Goal: Transaction & Acquisition: Register for event/course

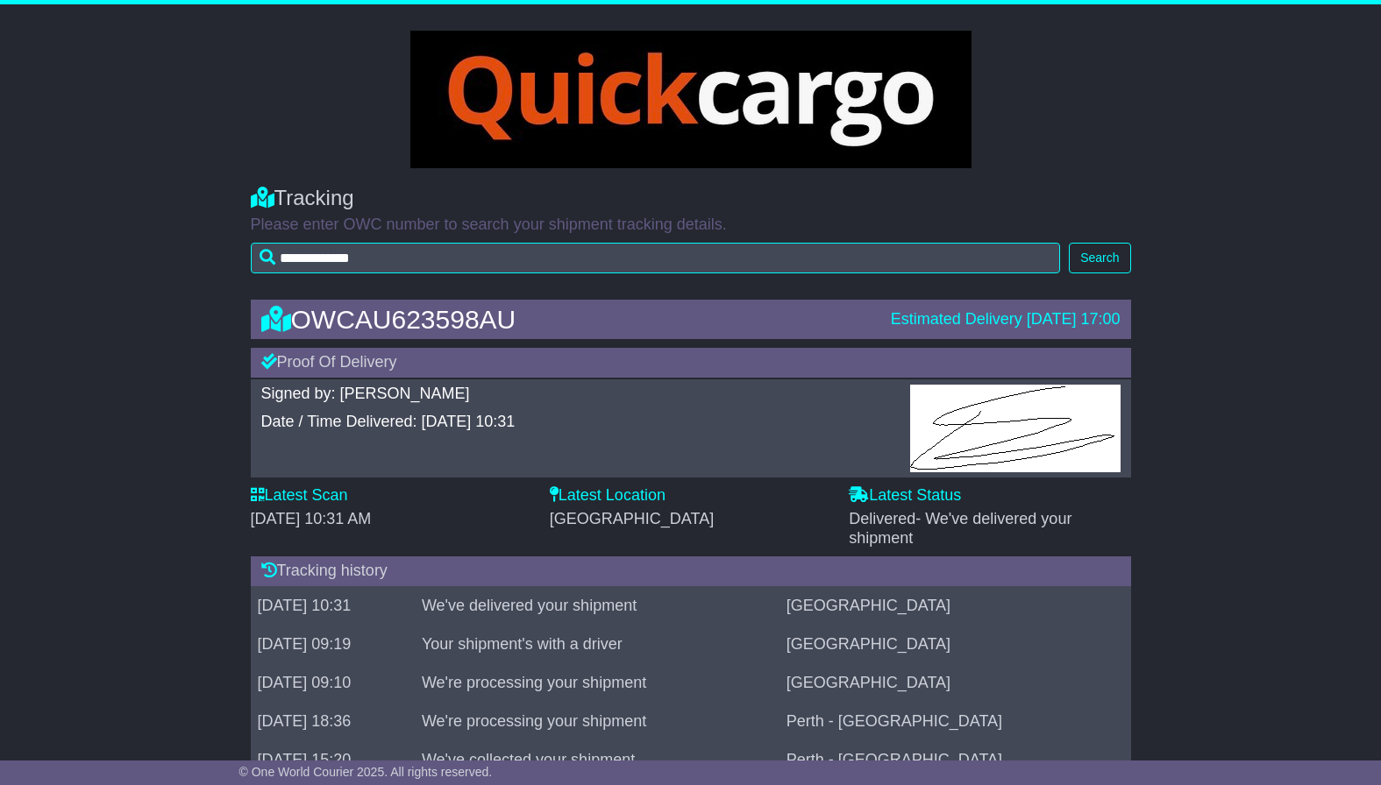
click at [632, 68] on img at bounding box center [690, 100] width 561 height 138
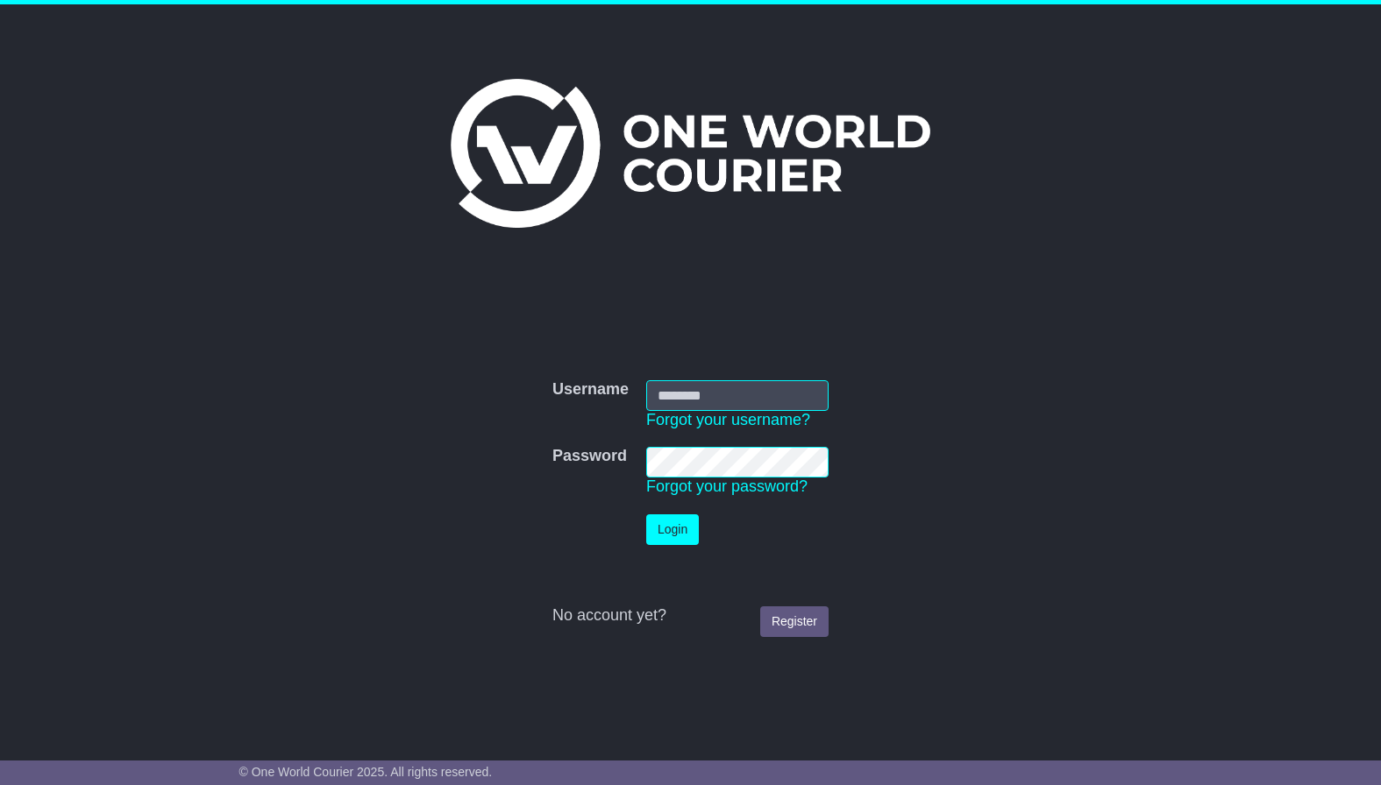
click at [1036, 365] on div "Username Username Forgot your username? Password Password Forgot your password?…" at bounding box center [691, 495] width 898 height 301
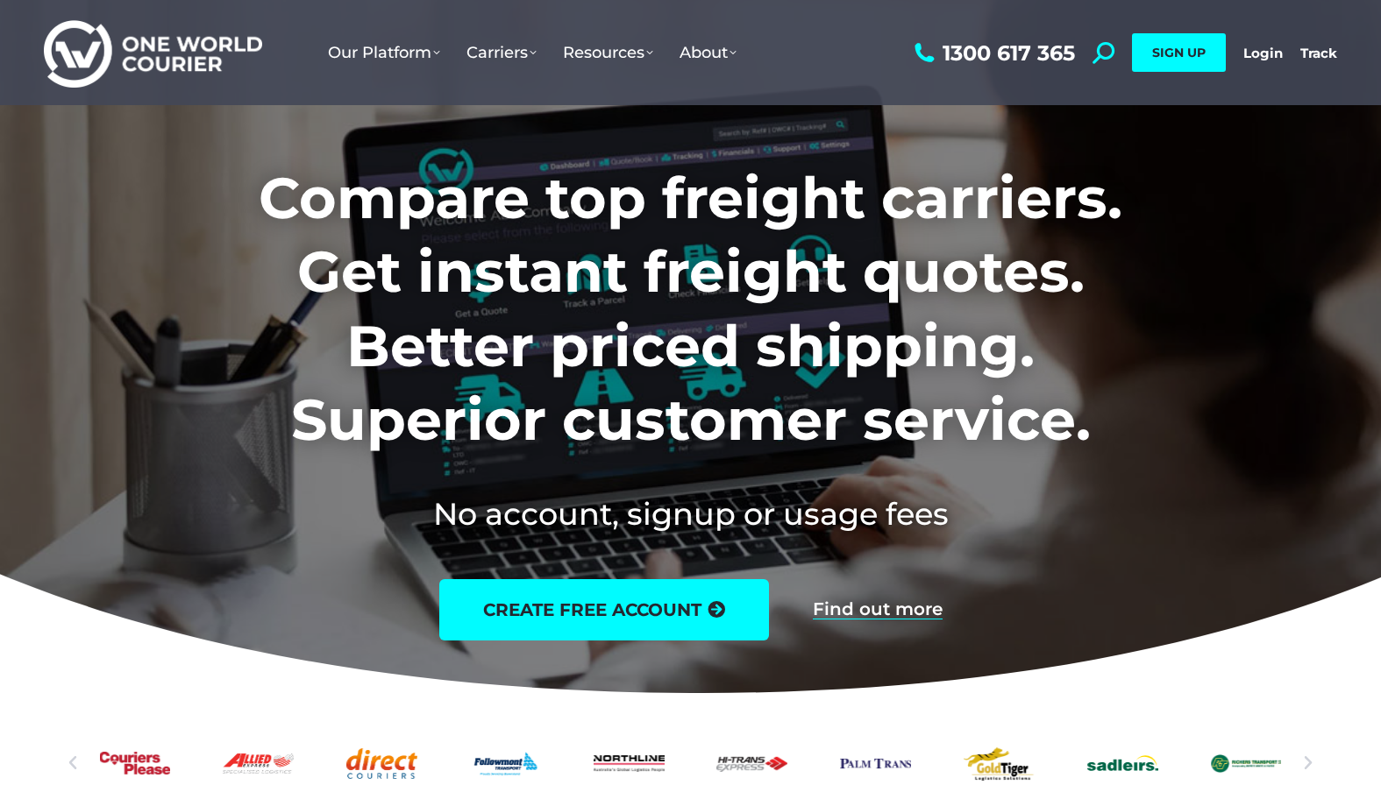
click at [1306, 446] on icon at bounding box center [691, 487] width 2100 height 438
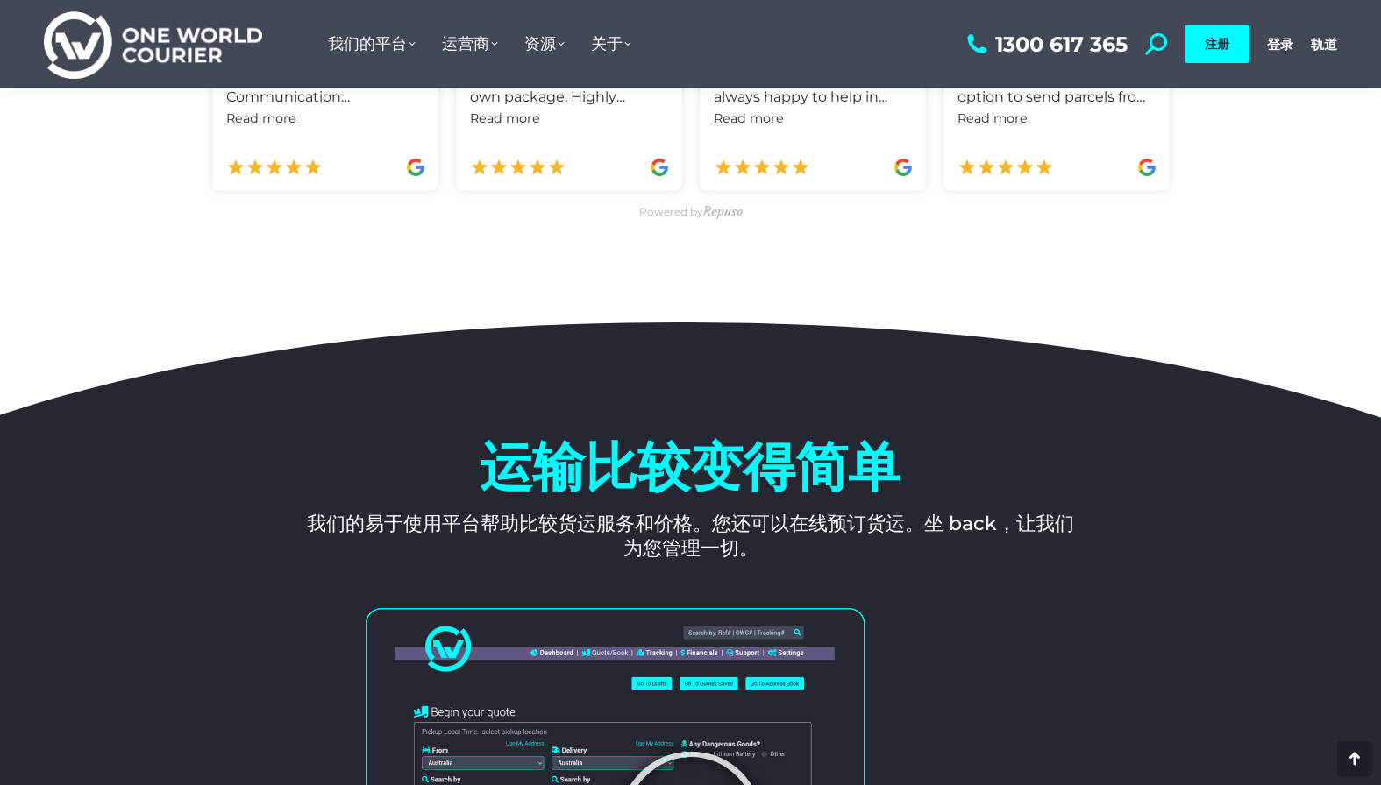
scroll to position [1227, 0]
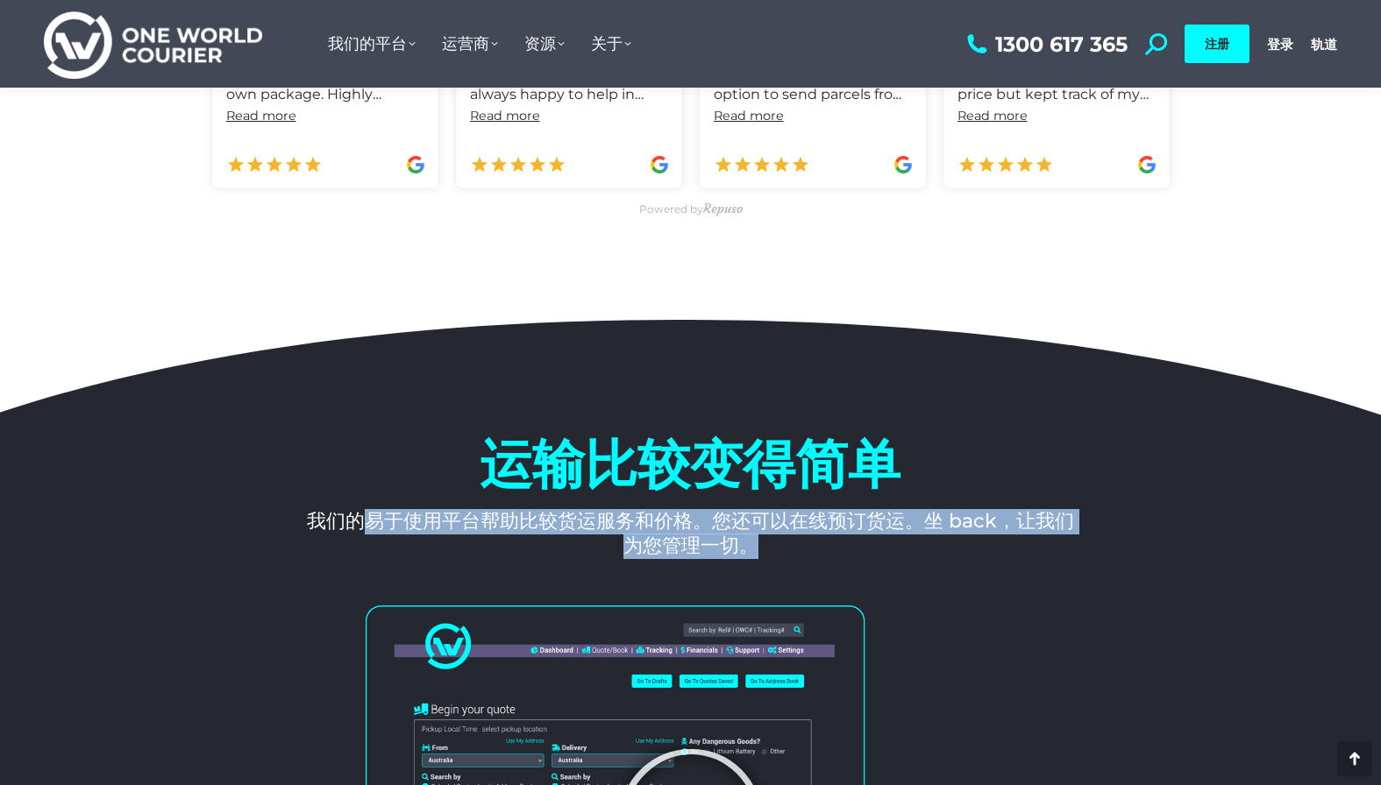
drag, startPoint x: 366, startPoint y: 520, endPoint x: 764, endPoint y: 542, distance: 398.6
click at [764, 542] on h3 "我们的易于使用平台帮助比较货运服务和价格。您还可以在线预订货运。坐 back，让我们为您管理一切。" at bounding box center [691, 534] width 778 height 50
copy font "易于使用平台帮助比较货运服务和价格。您还可以在线预订货运。坐 back，让我们为您管理一切。"
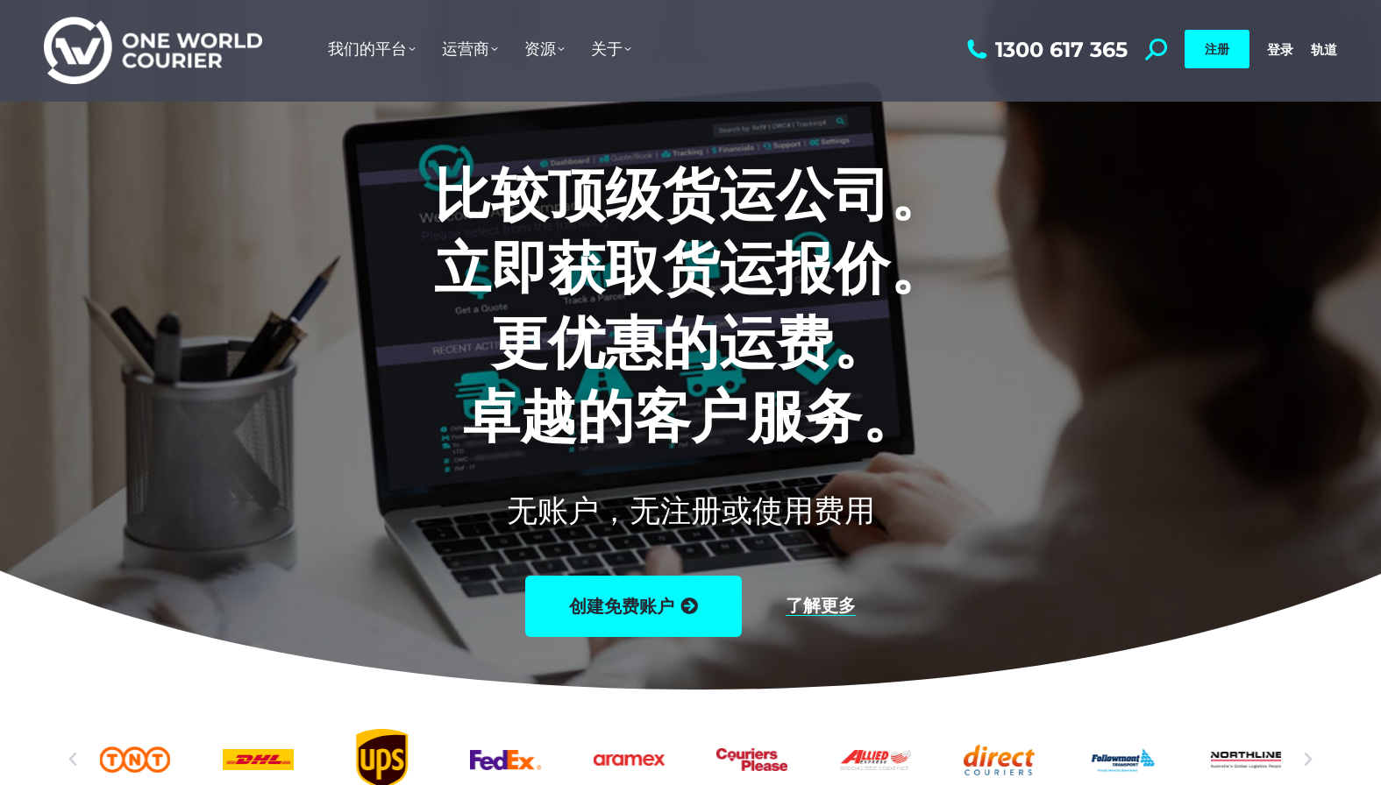
scroll to position [0, 0]
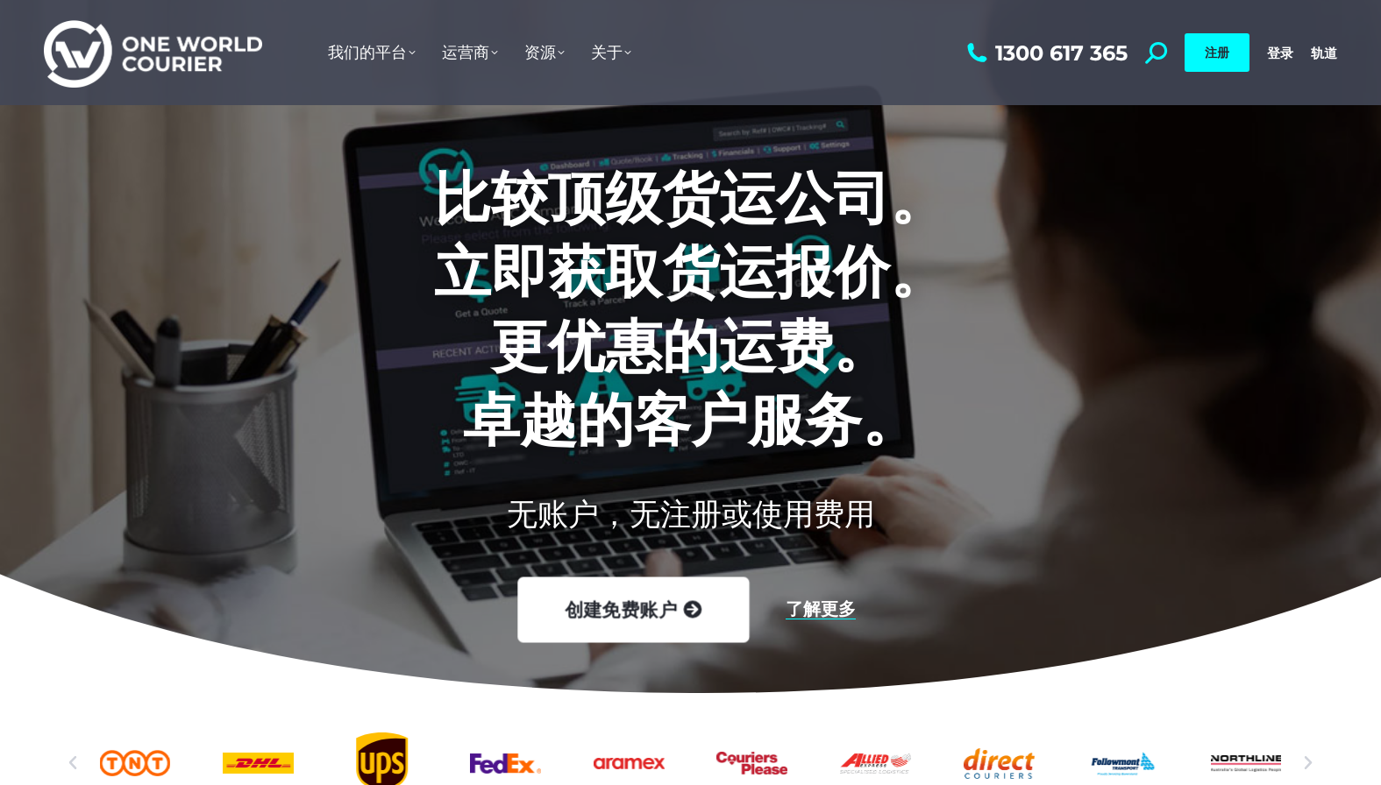
click at [632, 602] on font "创建免费账户" at bounding box center [621, 610] width 112 height 23
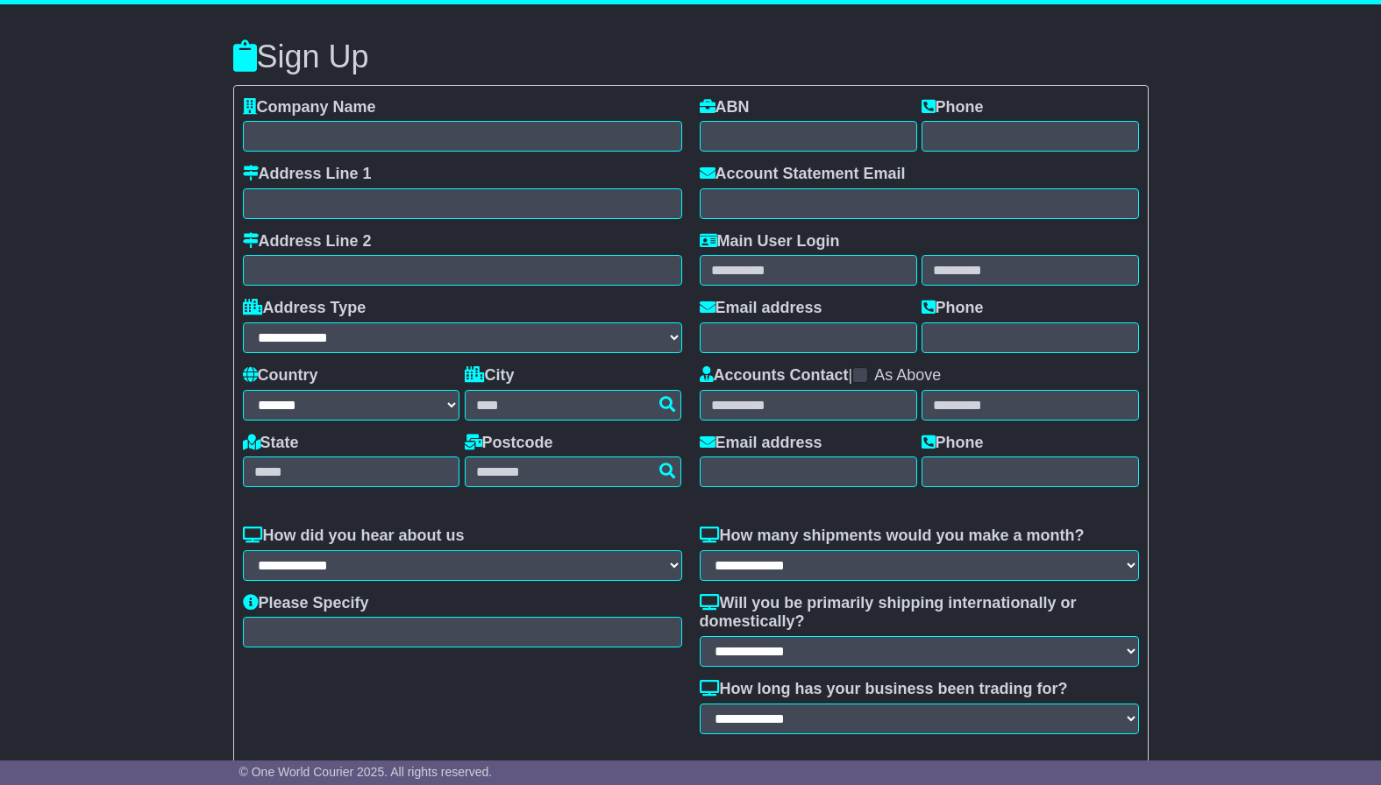
select select "**"
click at [373, 323] on select "**********" at bounding box center [462, 338] width 439 height 31
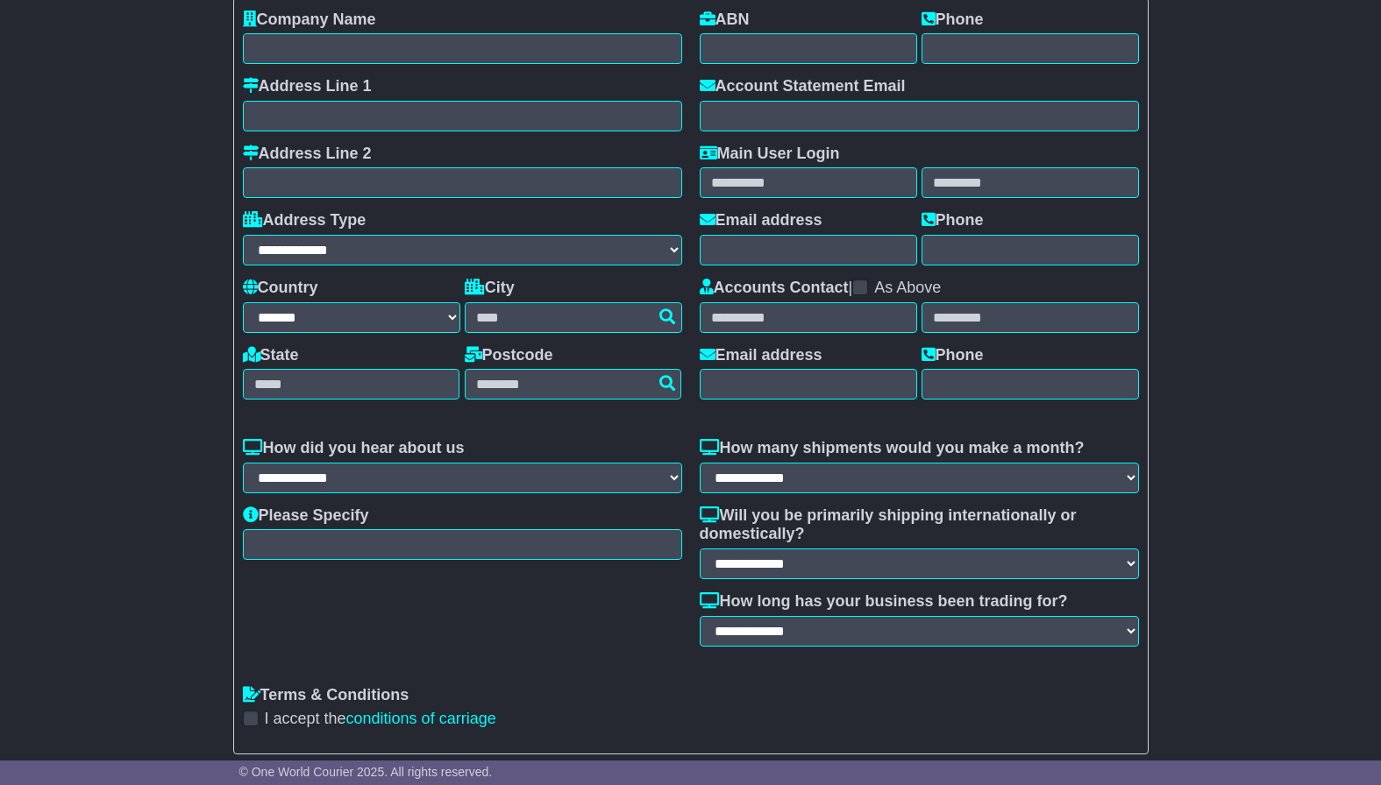
click at [1273, 368] on div "**********" at bounding box center [690, 360] width 1381 height 886
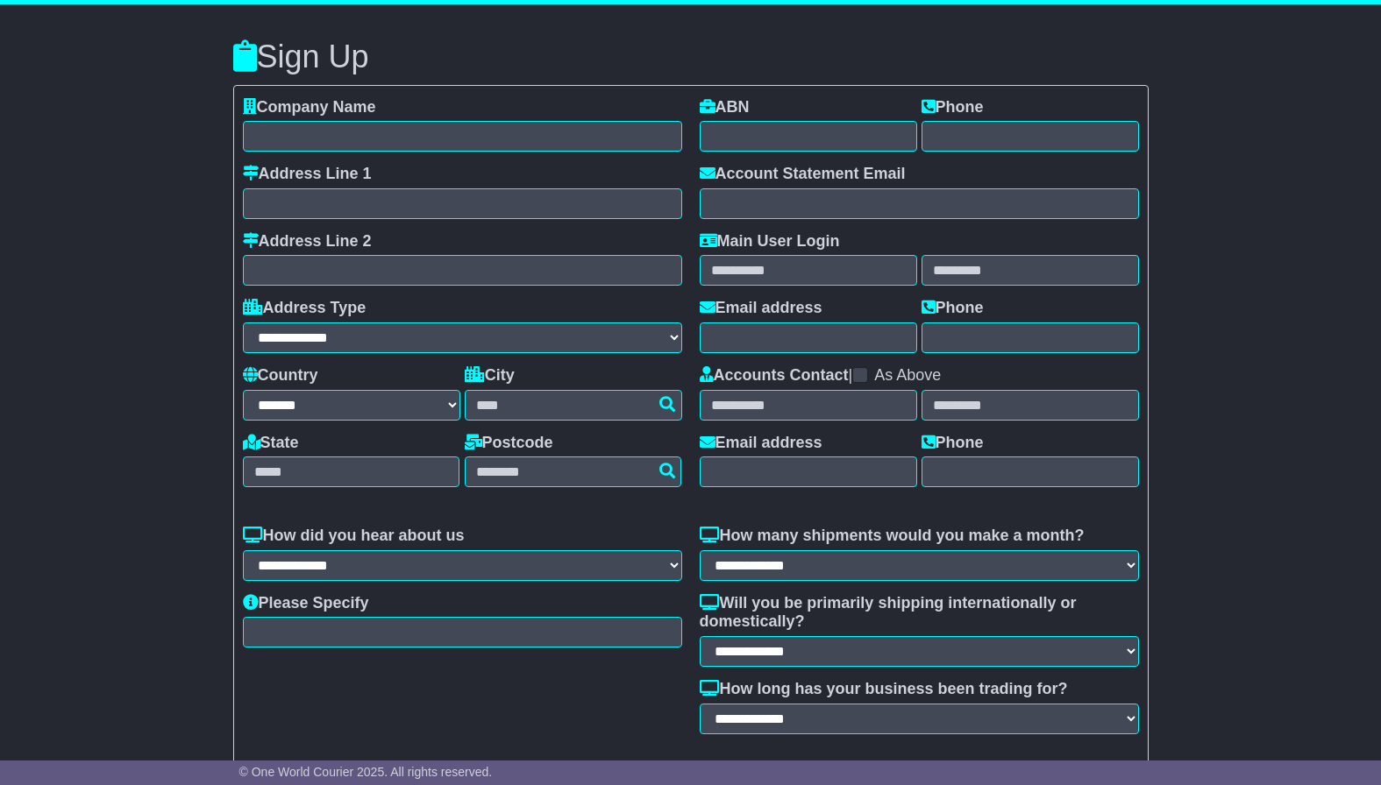
click at [162, 221] on div "**********" at bounding box center [690, 447] width 1381 height 886
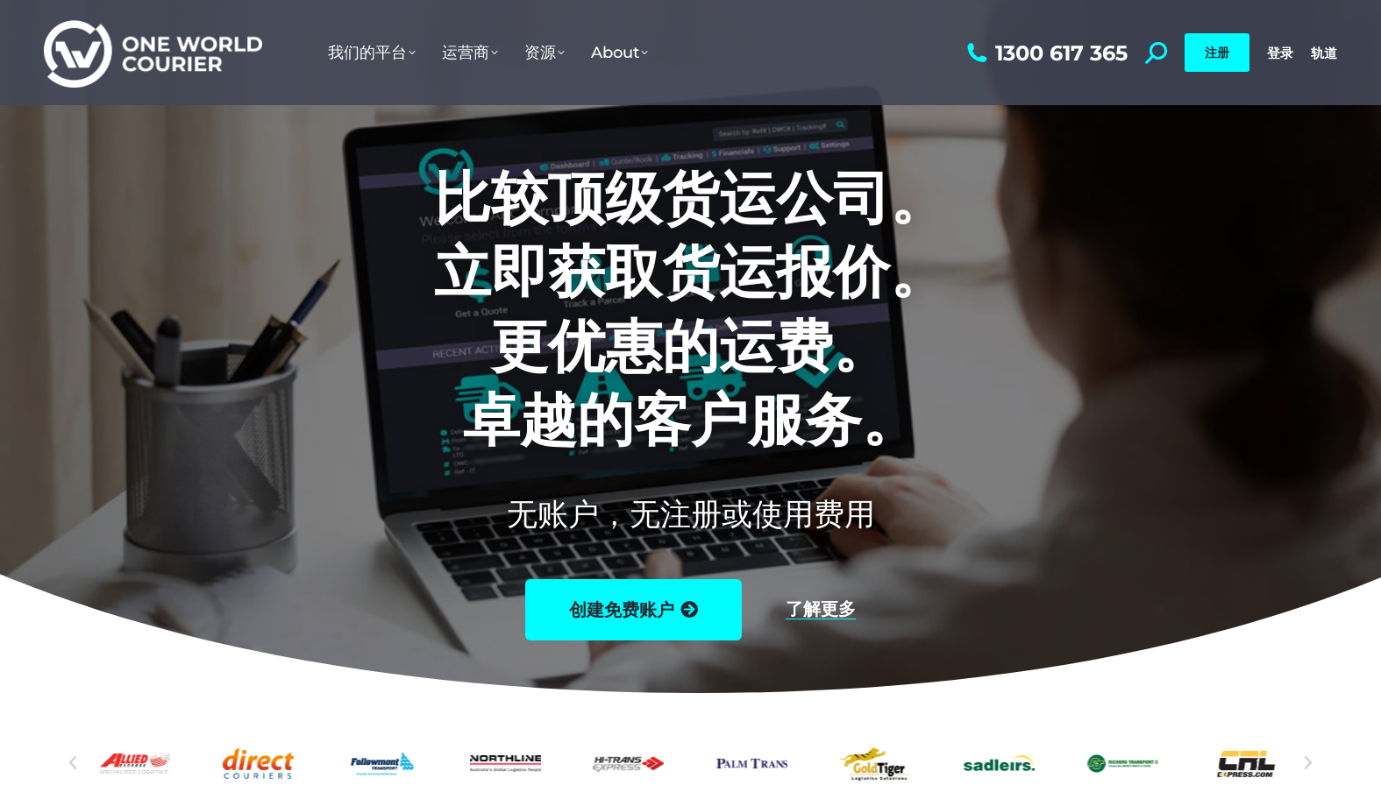
click at [560, 228] on font "比较顶级货运公司。" at bounding box center [690, 197] width 513 height 69
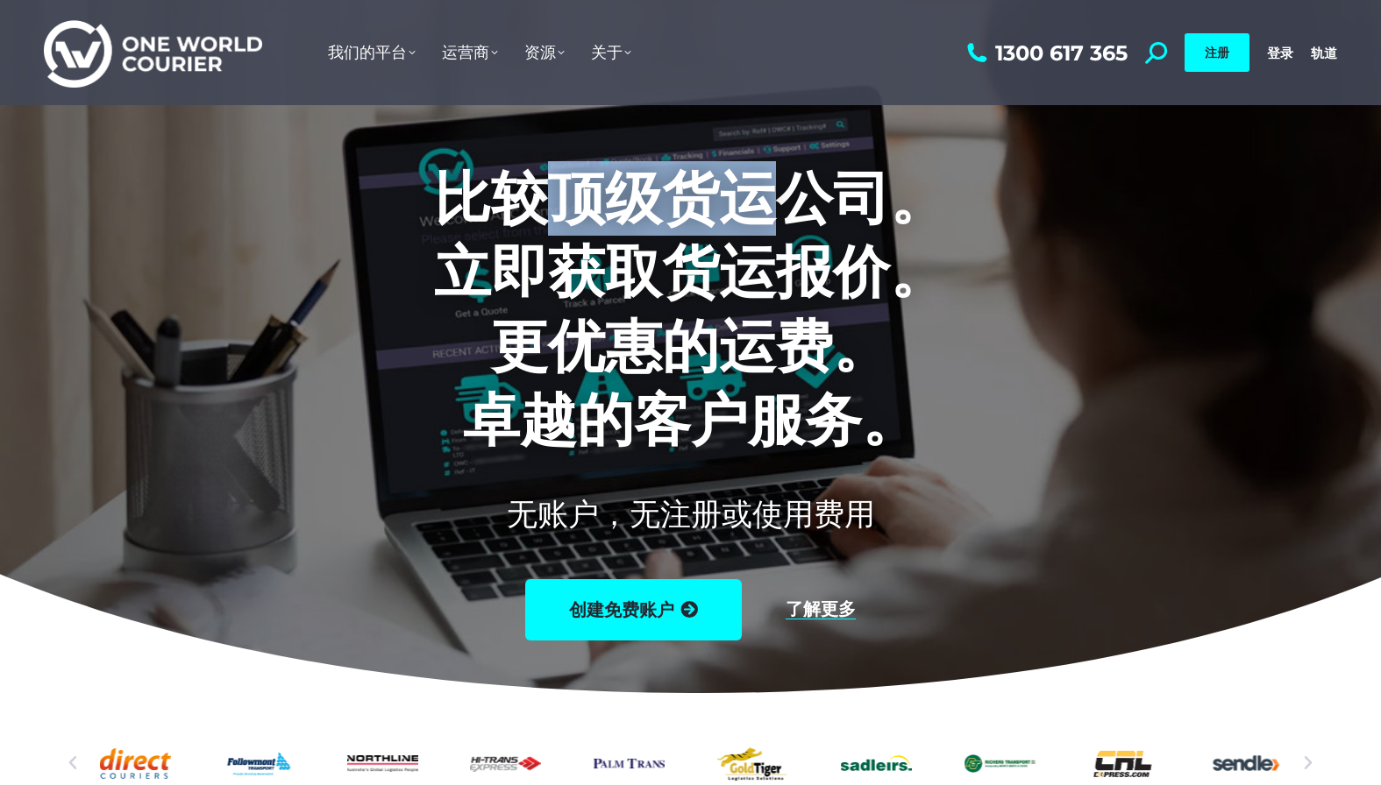
drag, startPoint x: 559, startPoint y: 194, endPoint x: 773, endPoint y: 203, distance: 214.1
click at [773, 203] on font "比较顶级货运公司。" at bounding box center [690, 197] width 513 height 69
copy font "顶级货运"
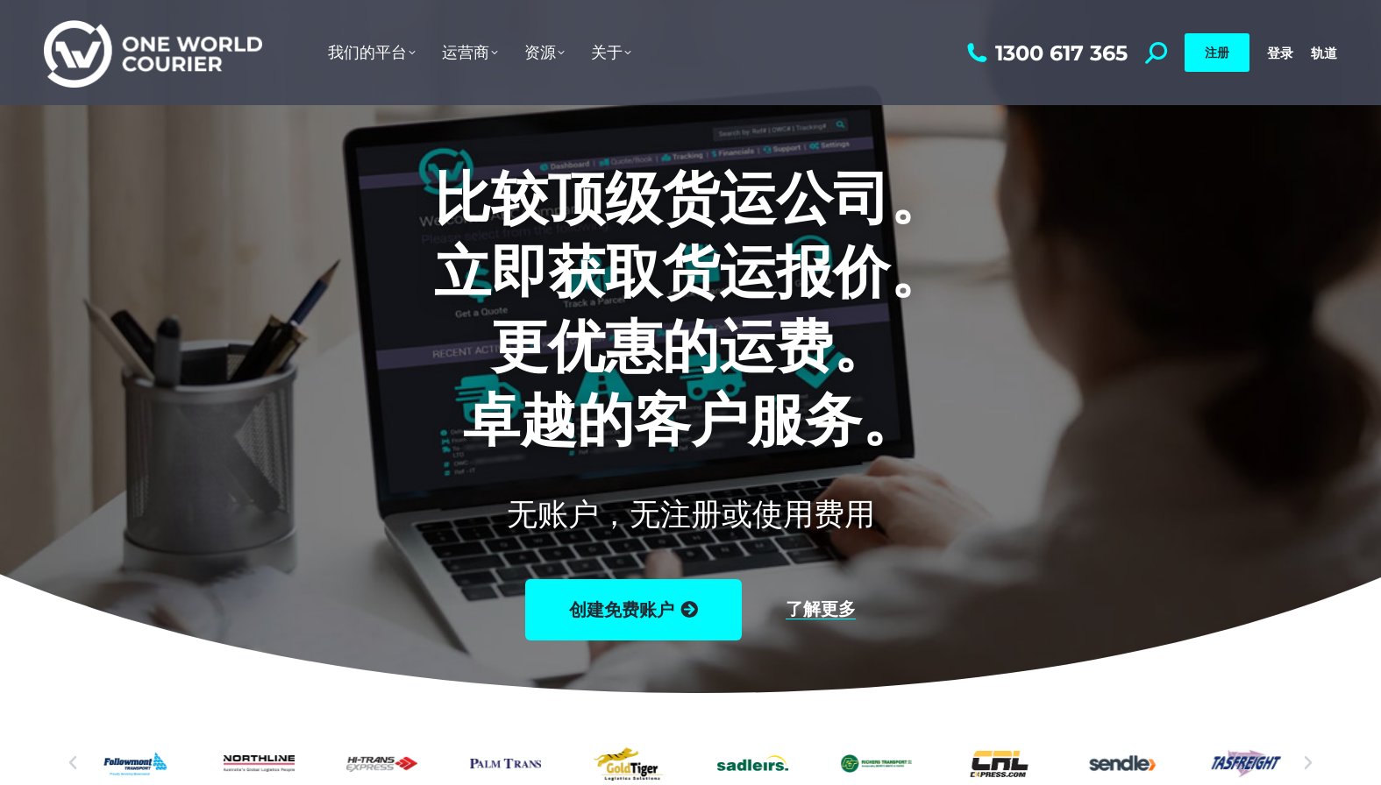
click at [1155, 395] on h1 "比较顶级货运公司。 立即获取货运报价。 更优惠的运费。 卓越的客户服务。" at bounding box center [690, 309] width 1095 height 296
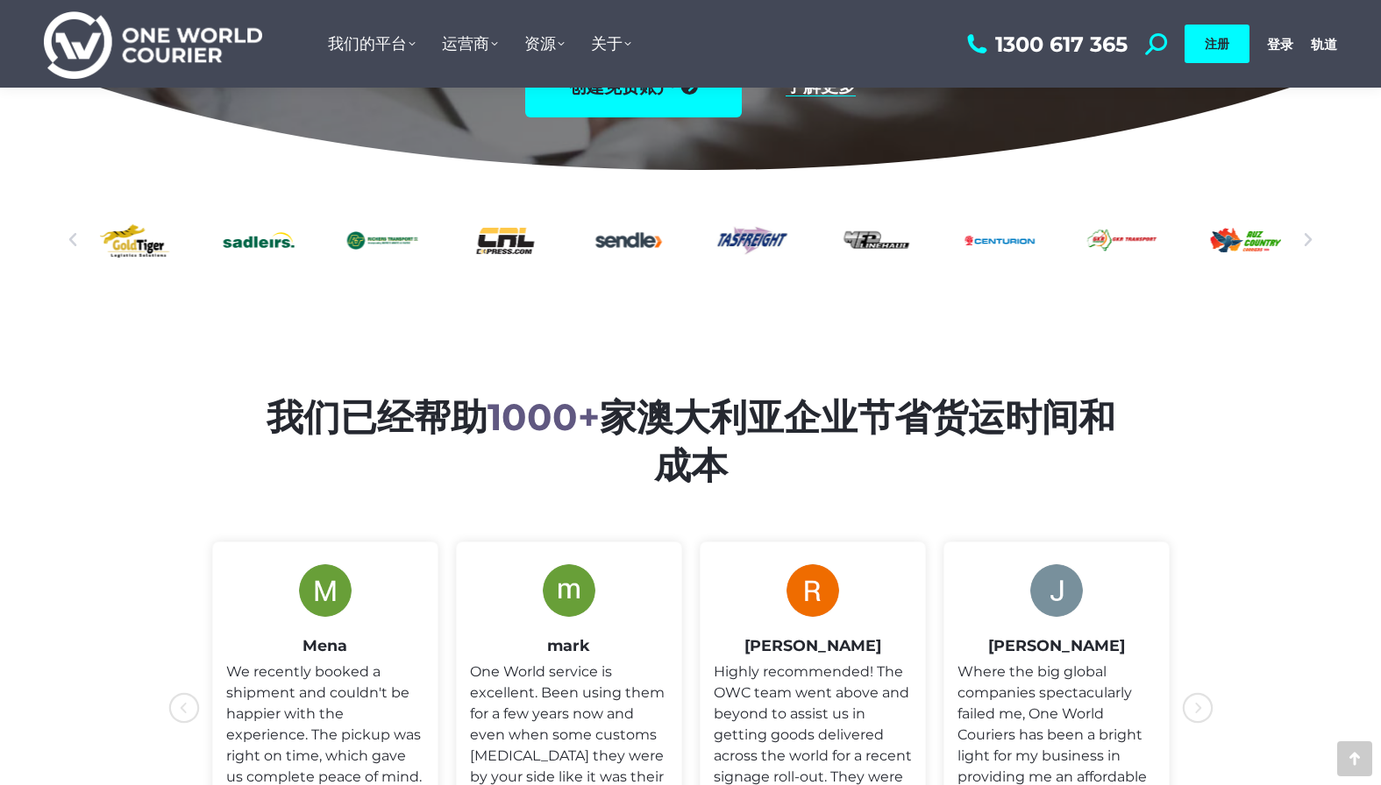
scroll to position [526, 0]
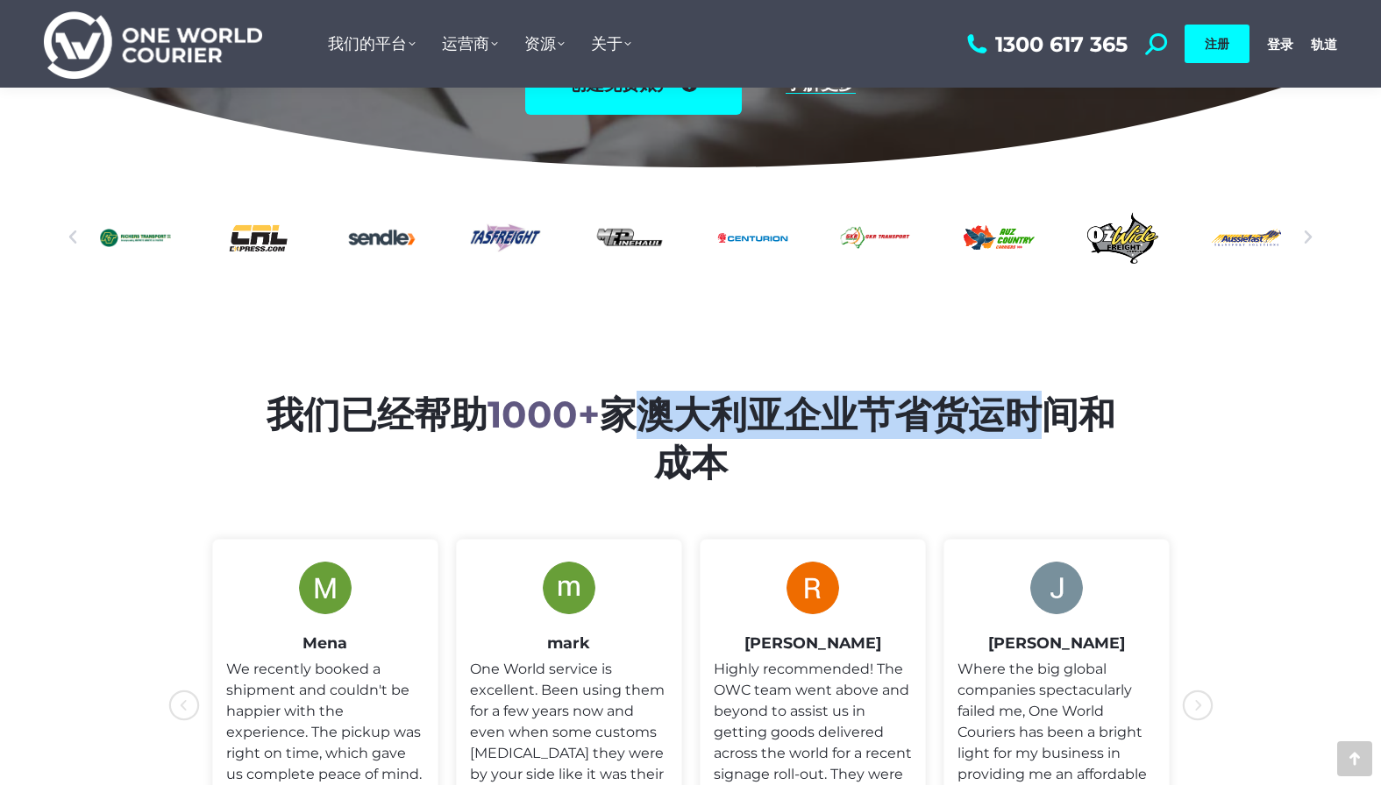
drag, startPoint x: 621, startPoint y: 415, endPoint x: 1037, endPoint y: 412, distance: 416.4
click at [1037, 412] on font "家澳大利亚企业节省货运时间和成本" at bounding box center [857, 439] width 515 height 94
copy font "澳大利亚企业节省货运时"
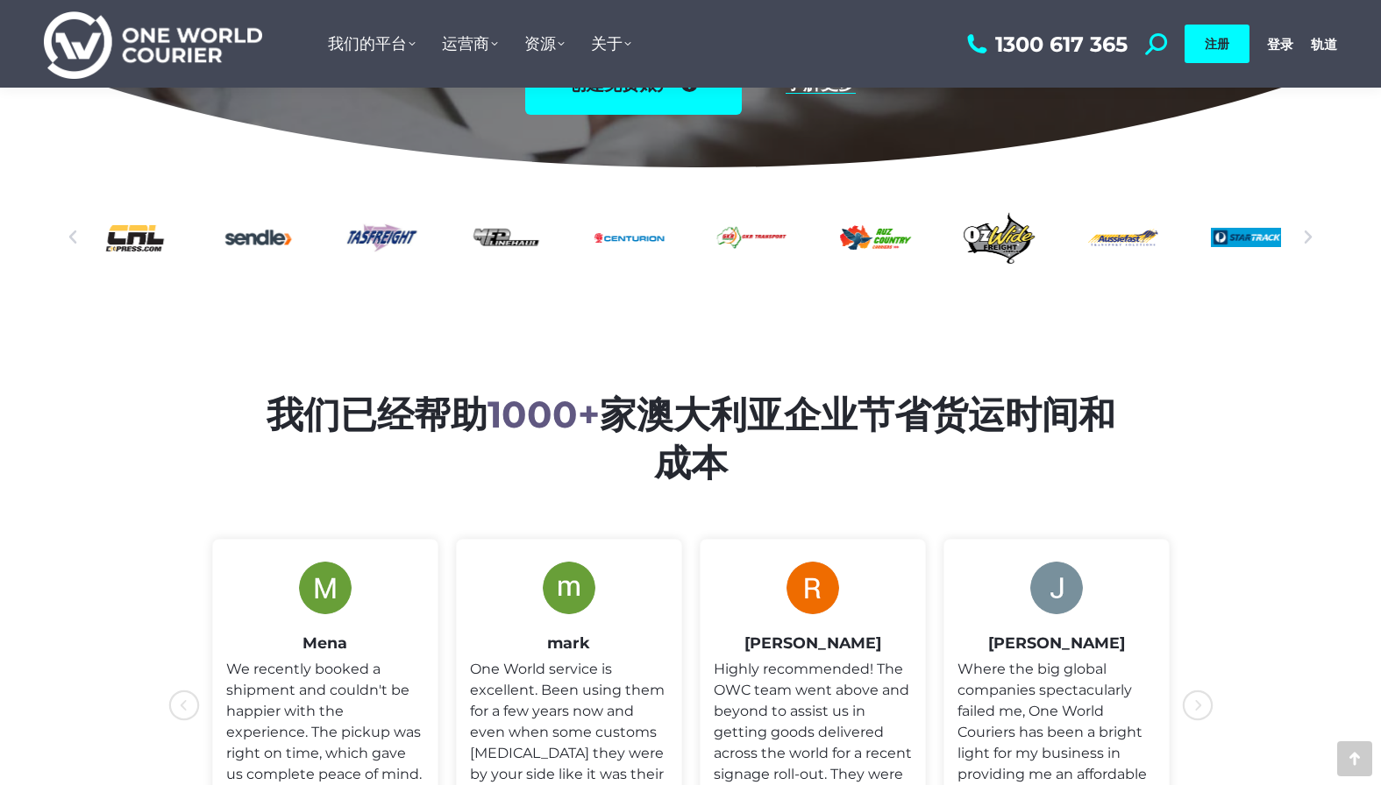
click at [1247, 483] on section "我们已经帮助 1000+ 家澳大利亚企业节省货运时间和成本" at bounding box center [690, 639] width 1381 height 743
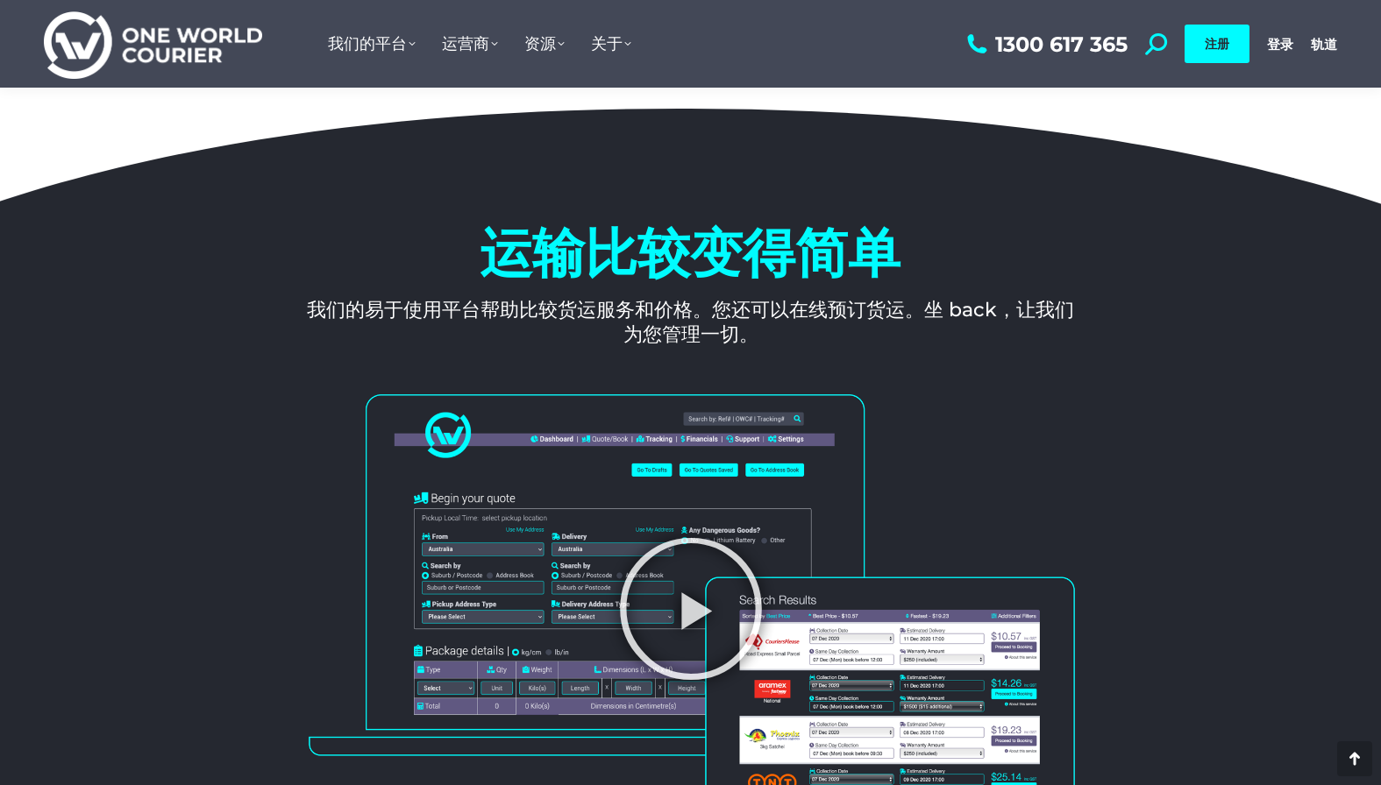
scroll to position [1490, 0]
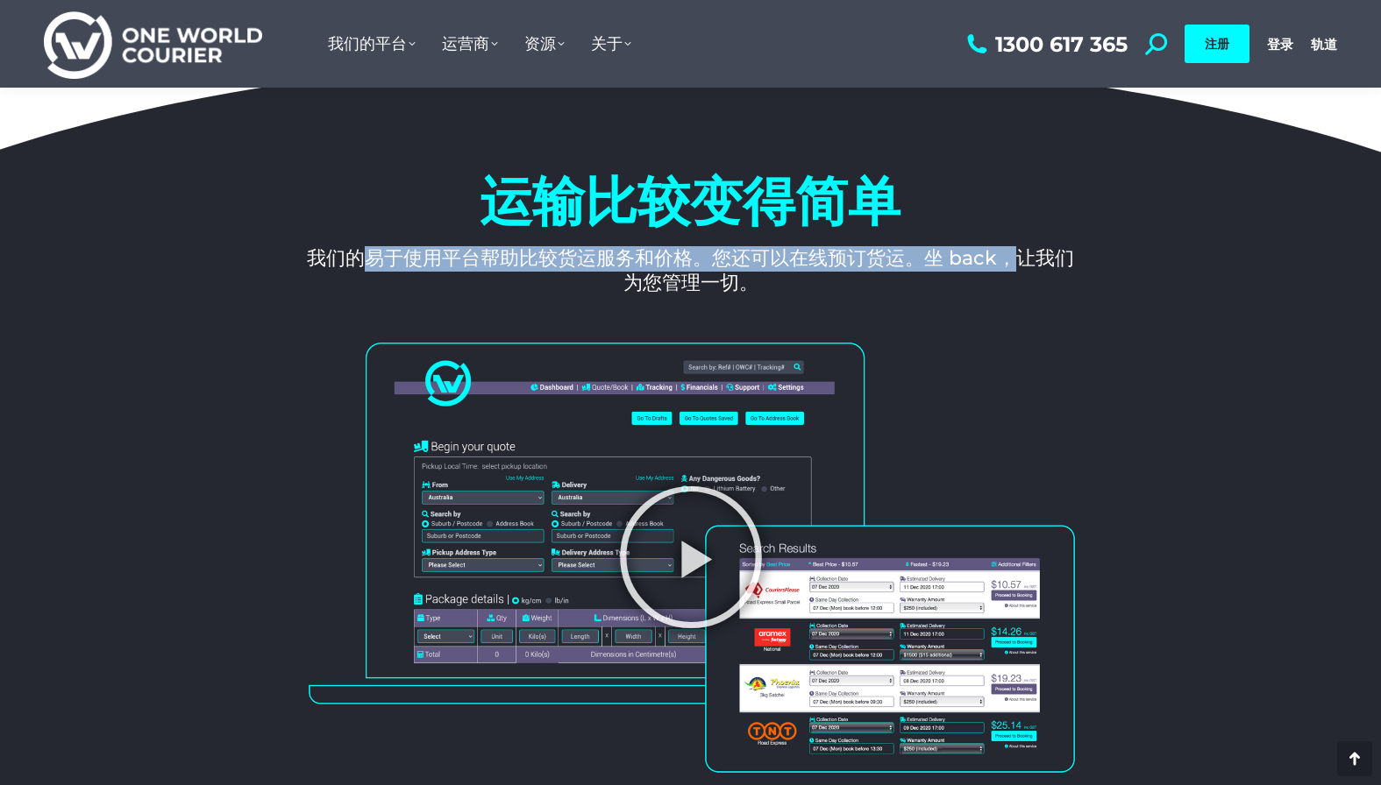
drag, startPoint x: 423, startPoint y: 259, endPoint x: 1018, endPoint y: 258, distance: 594.4
click at [1018, 258] on font "我们的易于使用平台帮助比较货运服务和价格。您还可以在线预订货运。坐 back，让我们为您管理一切。" at bounding box center [690, 270] width 767 height 49
copy font "易于使用平台帮助比较货运服务和价格。您还可以在线预订货运。坐 back，"
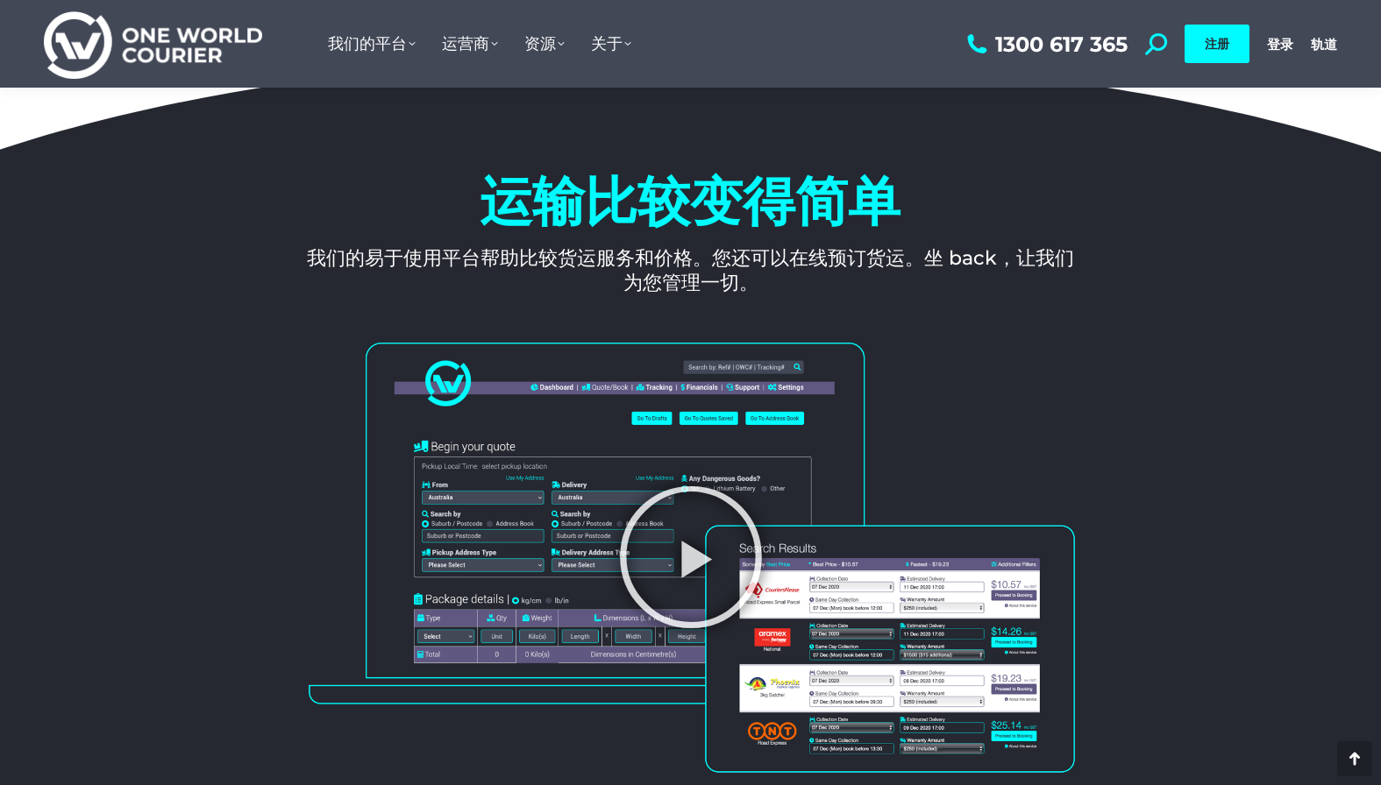
click at [1240, 501] on section "观看我们的欢迎视频" at bounding box center [690, 592] width 1381 height 522
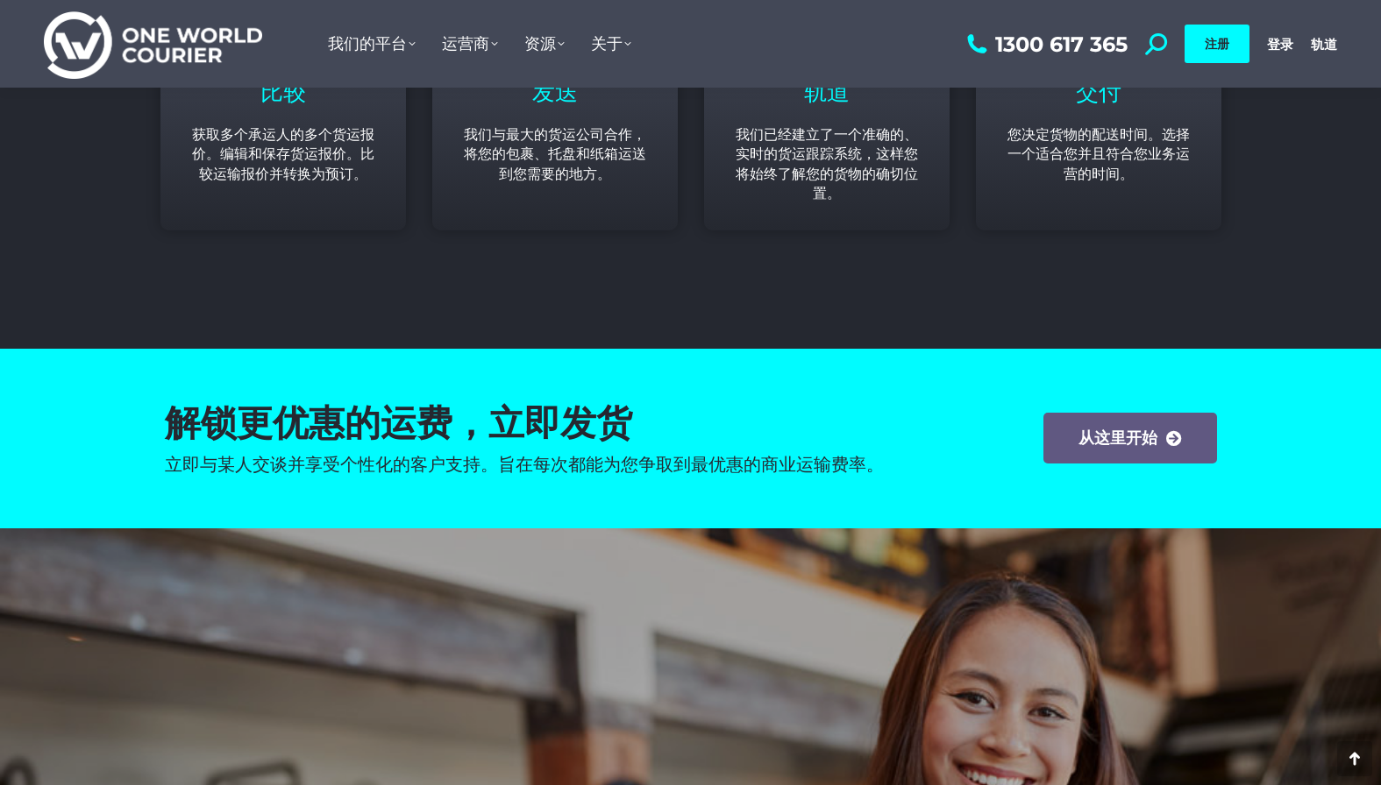
scroll to position [2367, 0]
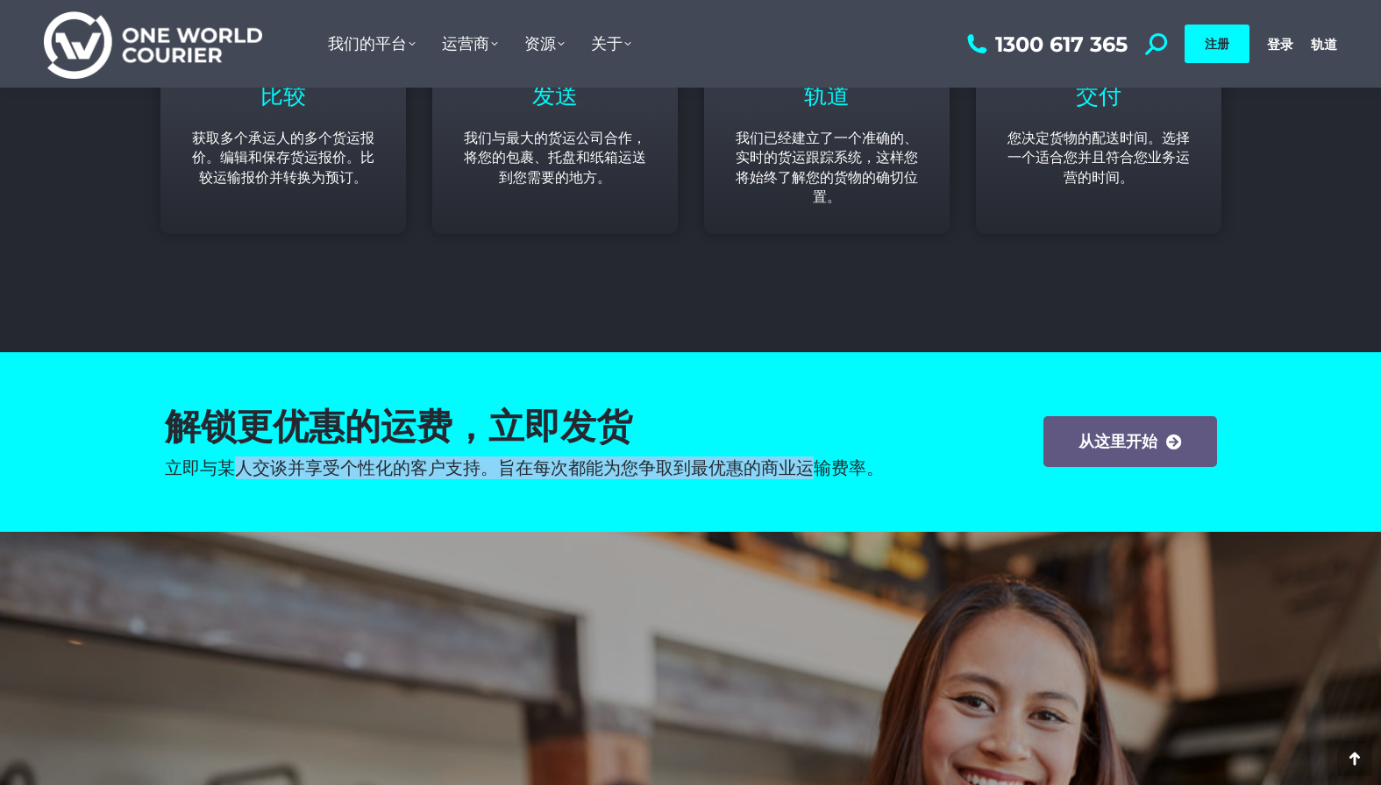
drag, startPoint x: 266, startPoint y: 455, endPoint x: 807, endPoint y: 475, distance: 541.3
click at [807, 475] on font "立即与某人交谈并享受个性化的客户支持。旨在每次都能为您争取到最优惠的商业运输费率。" at bounding box center [524, 468] width 719 height 21
copy font "人交谈并享受个性化的客户支持。旨在每次都能为您争取到最优惠的商业运"
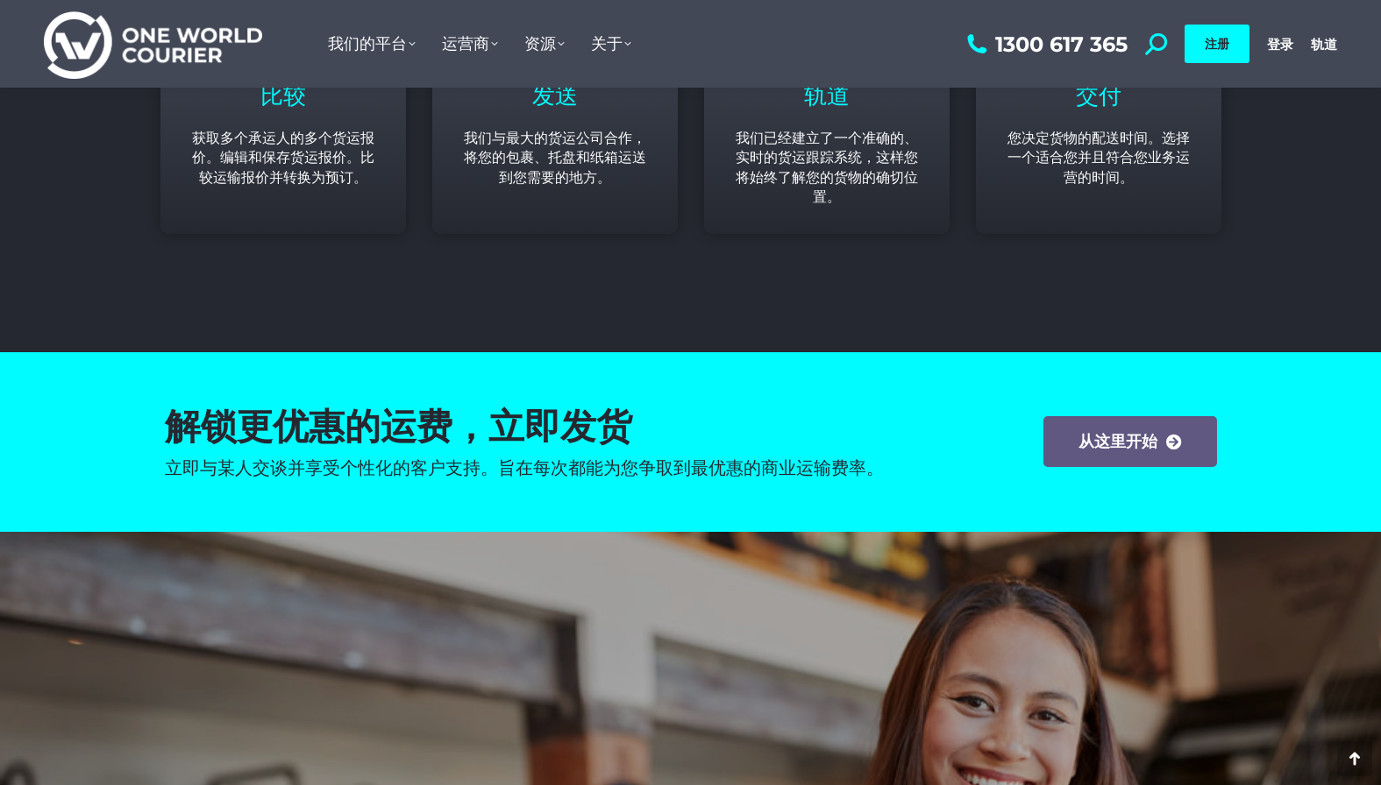
click at [1318, 509] on section "解锁更优惠的运费，立即发货 立即与某人交谈并享受个性化的客户支持。旨在每次都能为您争取到最优惠的商业运输费率。 从这里开始" at bounding box center [690, 442] width 1381 height 180
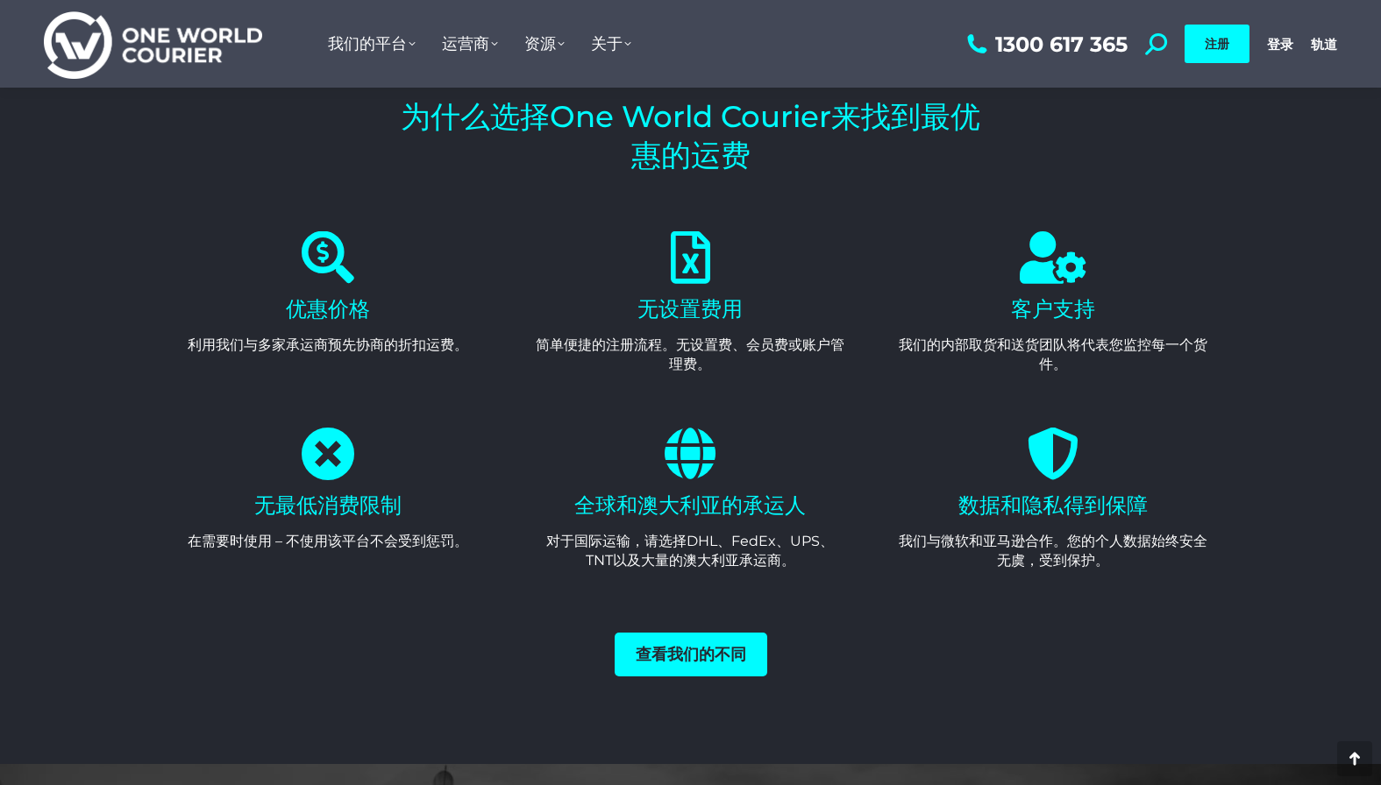
scroll to position [3419, 0]
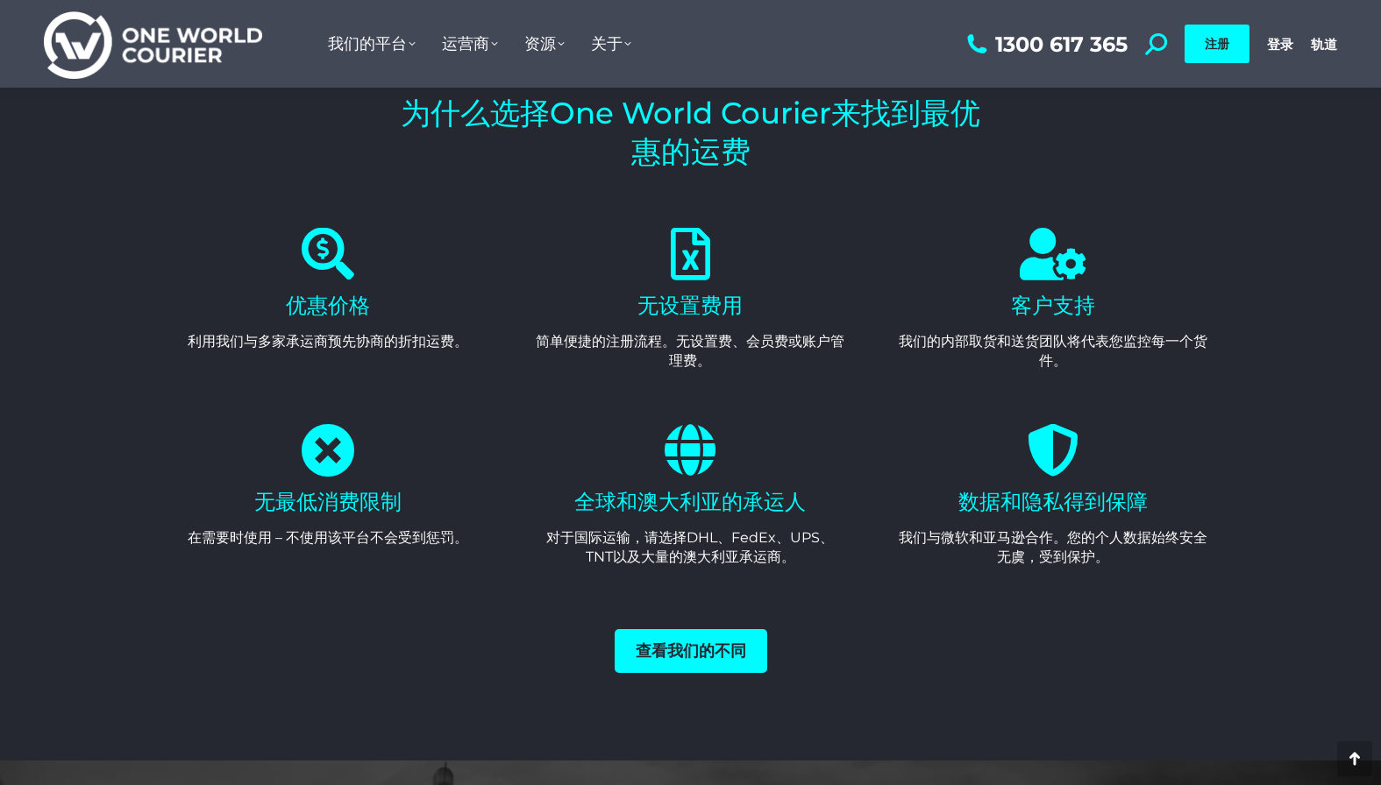
drag, startPoint x: 679, startPoint y: 302, endPoint x: 1208, endPoint y: 364, distance: 532.3
click at [1208, 364] on div "优惠价格 利用我们与多家承运商预先协商的折扣运费。 无设置费用 简单便捷的注册流程。无设置费、会员费或账户管理费。 客户支持 我们的内部取货和送货团队将代表您…" at bounding box center [690, 300] width 1087 height 196
copy div "设置费用 简单便捷的注册流程。无设置费、会员费或账户管理费。 客户支持 我们的内部取货和送货团队将代表您监控每一个货件。"
click at [1272, 550] on section "无最低消费限制 在需要时使用 – 不使用该平台不会受到惩罚。 全球和澳大利亚的承运人 对于国际运输，请选择DHL、FedEx、UPS、TNT以及大量的澳大利亚…" at bounding box center [690, 496] width 1381 height 196
drag, startPoint x: 258, startPoint y: 501, endPoint x: 469, endPoint y: 532, distance: 213.6
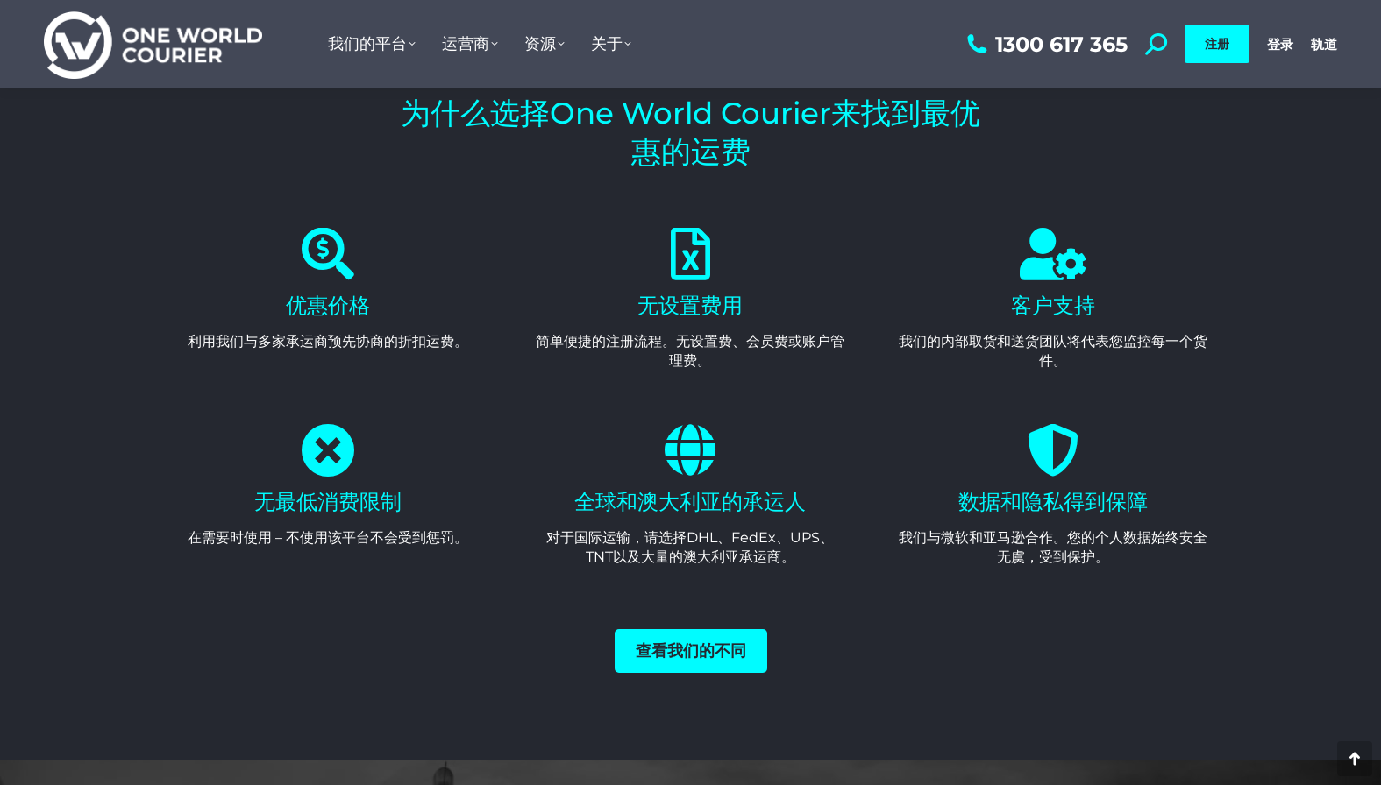
click at [469, 532] on div "无最低消费限制 在需要时使用 – 不使用该平台不会受到惩罚。" at bounding box center [328, 519] width 309 height 58
copy div "无最低消费限制 在需要时使用 – 不使用该平台不会受到惩罚。"
click at [395, 609] on section "查看我们的不同" at bounding box center [690, 677] width 1381 height 167
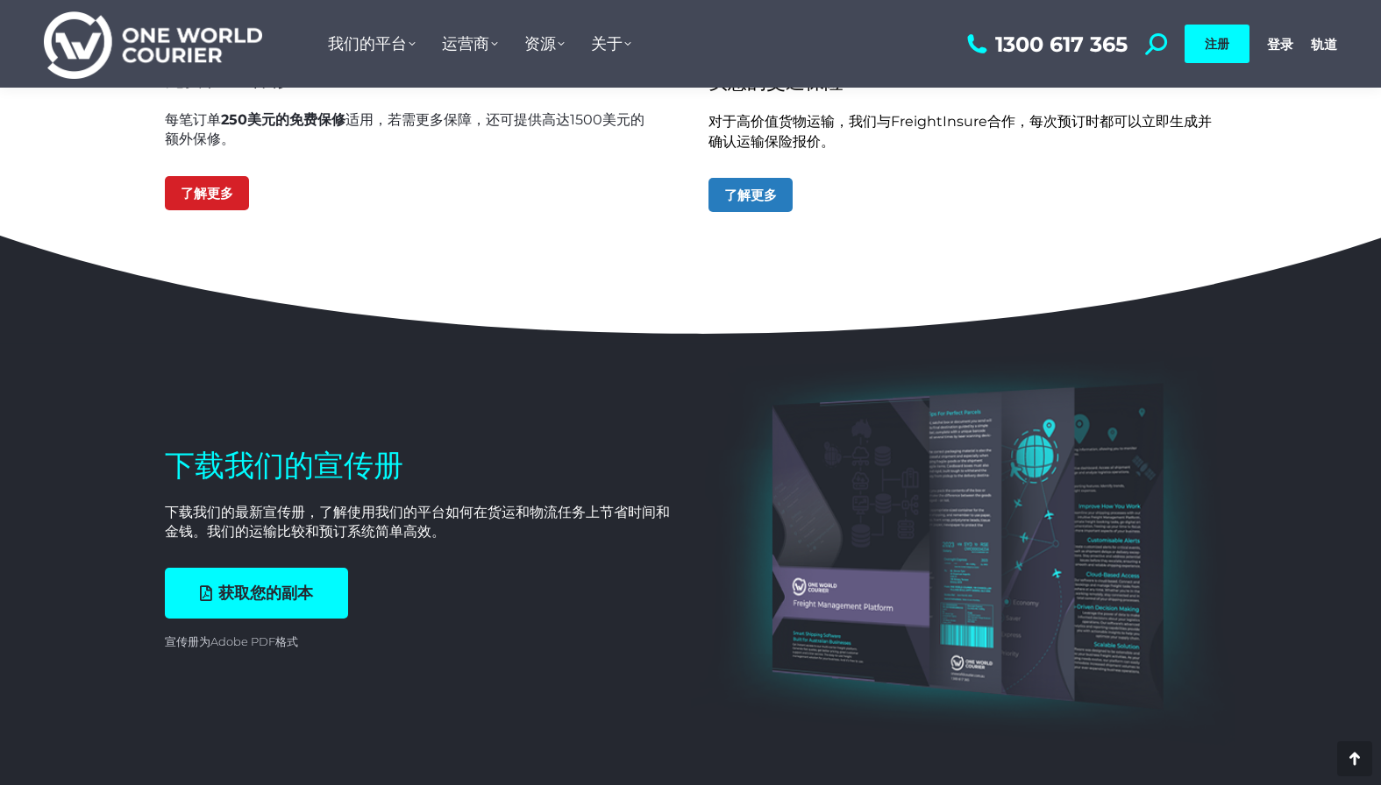
scroll to position [5348, 0]
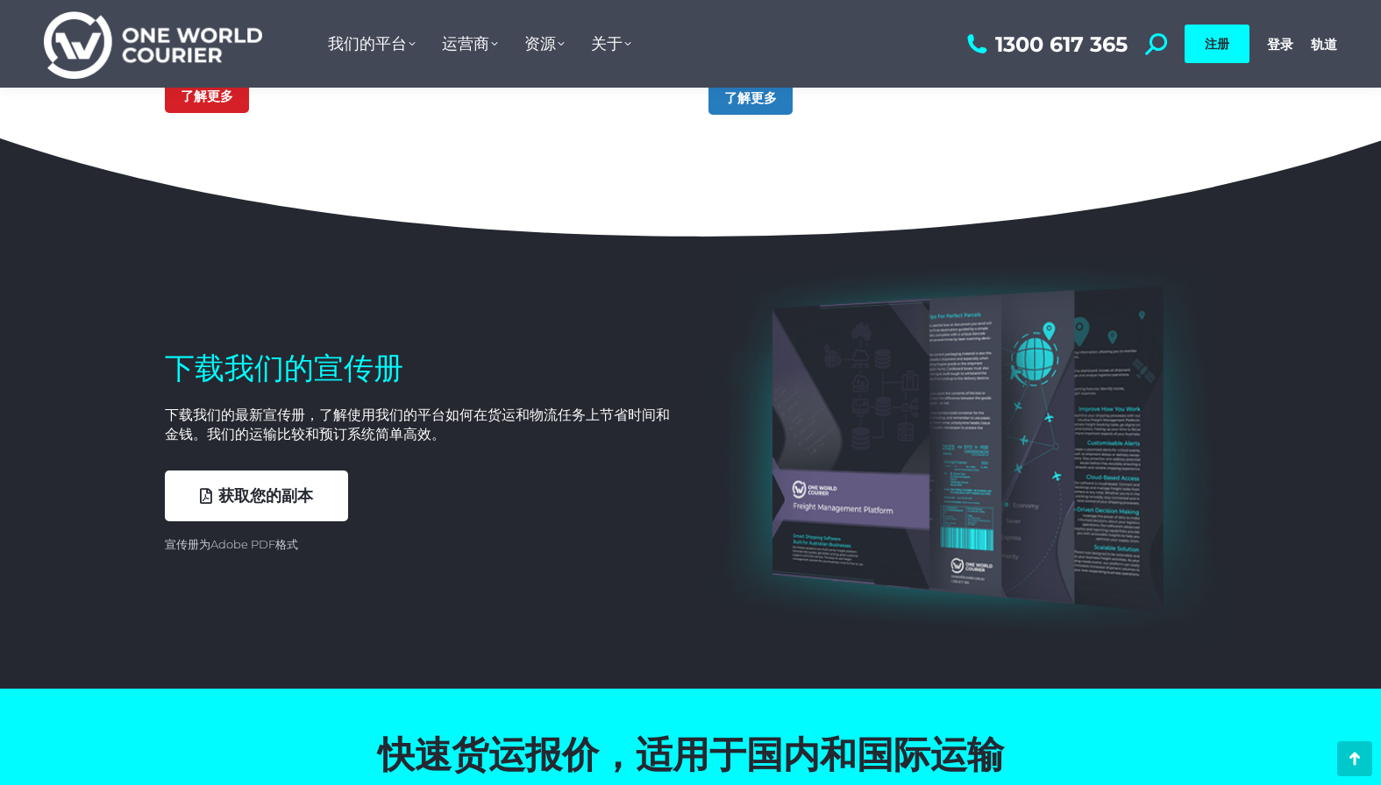
click at [255, 488] on font "获取您的副本" at bounding box center [265, 496] width 95 height 19
